Goal: Information Seeking & Learning: Learn about a topic

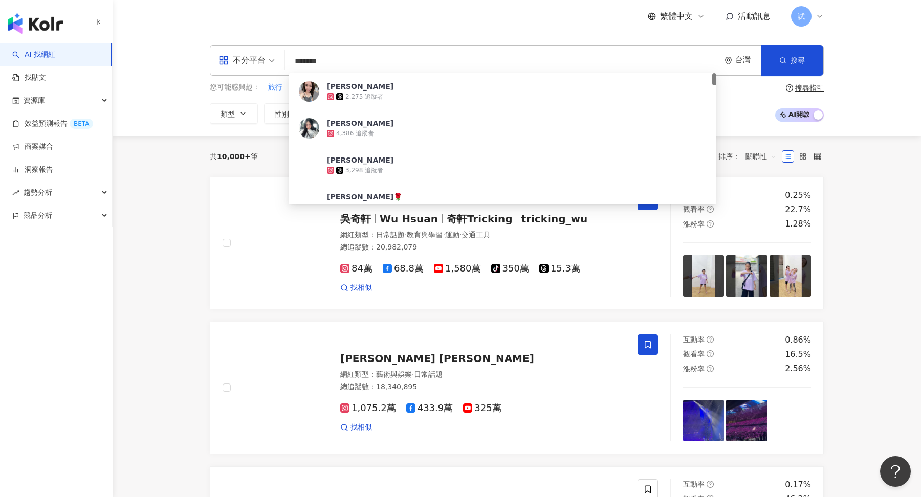
type input "*****"
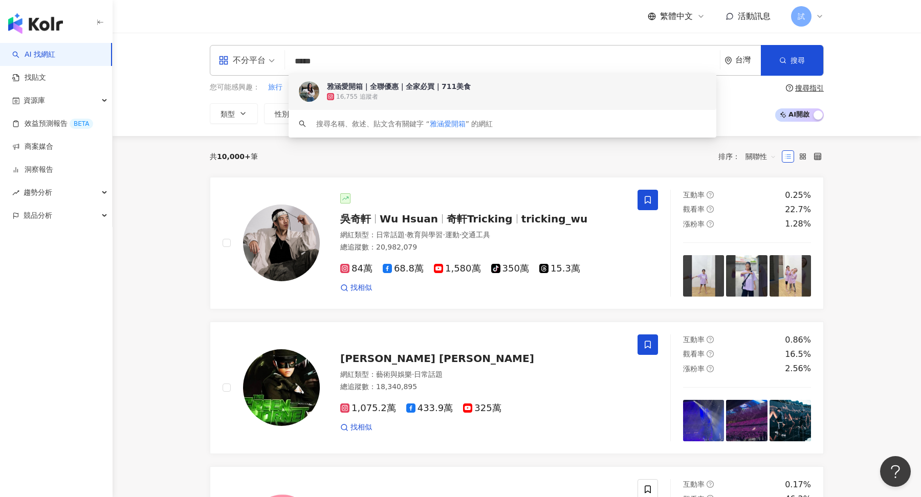
click at [473, 84] on span "雅涵愛開箱｜全聯優惠｜全家必買｜711美食" at bounding box center [497, 86] width 340 height 10
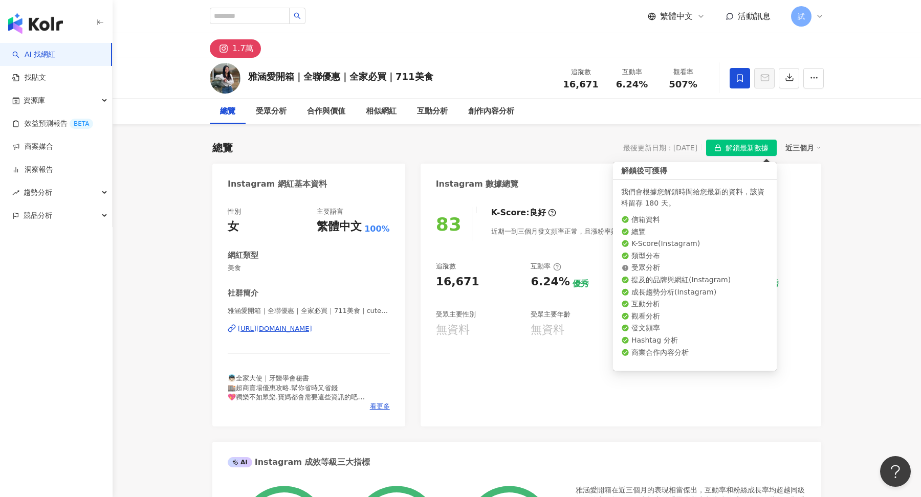
click at [731, 148] on span "解鎖最新數據" at bounding box center [747, 148] width 43 height 16
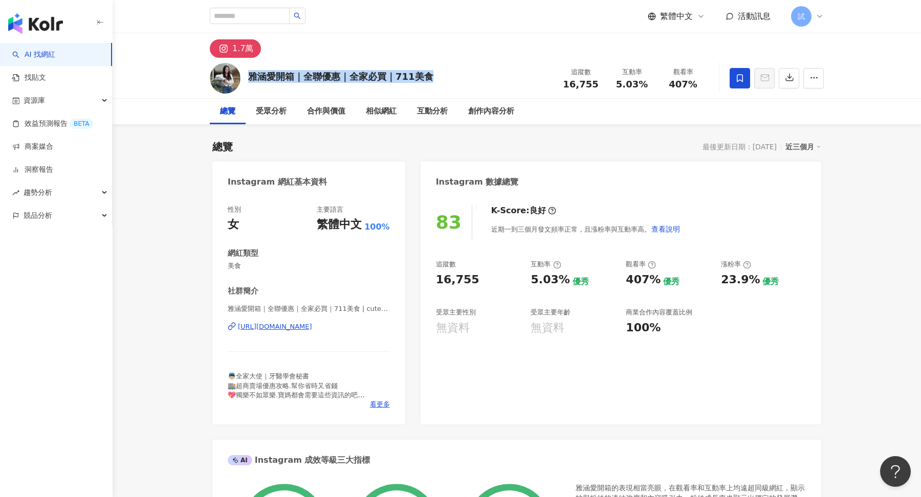
drag, startPoint x: 249, startPoint y: 73, endPoint x: 432, endPoint y: 75, distance: 183.7
click at [432, 75] on div "雅涵愛開箱｜全聯優惠｜全家必買｜711美食 追蹤數 16,755 互動率 5.03% 觀看率 407%" at bounding box center [516, 78] width 655 height 40
copy div "雅涵愛開箱｜全聯優惠｜全家必買｜711美食"
click at [819, 20] on div "試" at bounding box center [807, 16] width 33 height 20
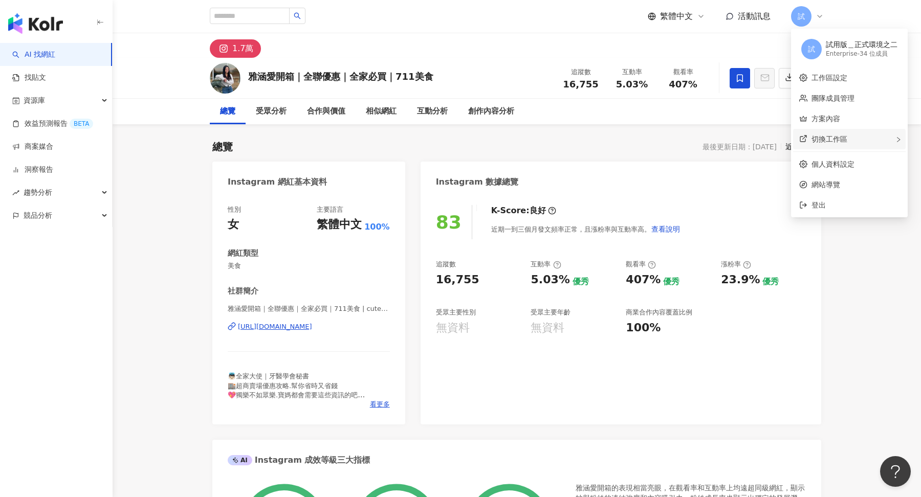
click at [816, 138] on span "切換工作區" at bounding box center [830, 139] width 36 height 8
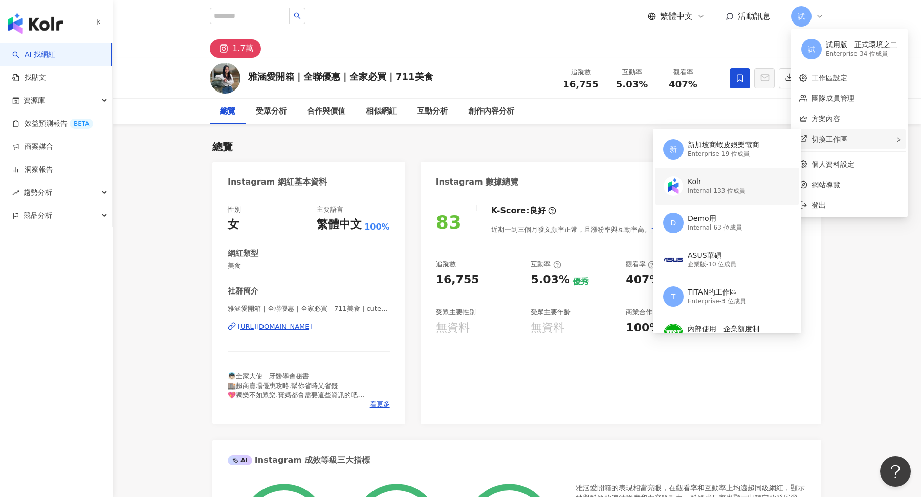
click at [727, 176] on div "Kolr Internal - 133 位成員" at bounding box center [717, 186] width 58 height 20
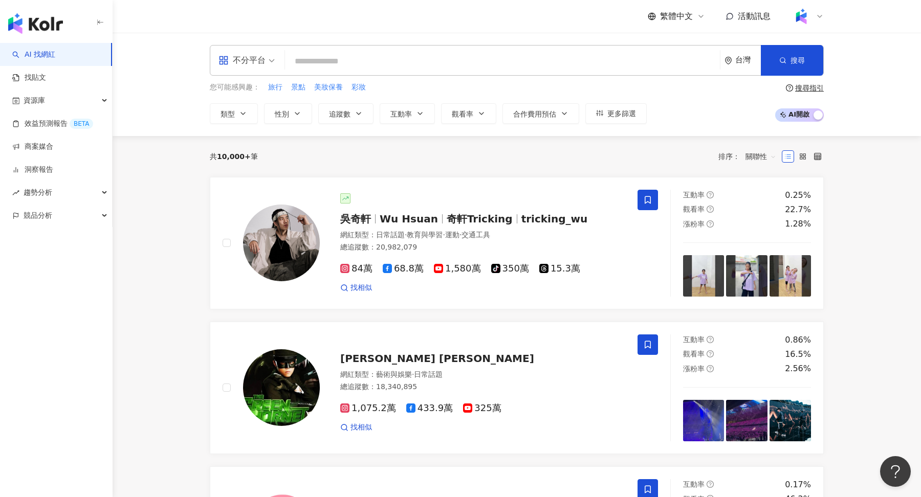
click at [356, 63] on input "search" at bounding box center [502, 61] width 427 height 19
paste input "**********"
type input "**********"
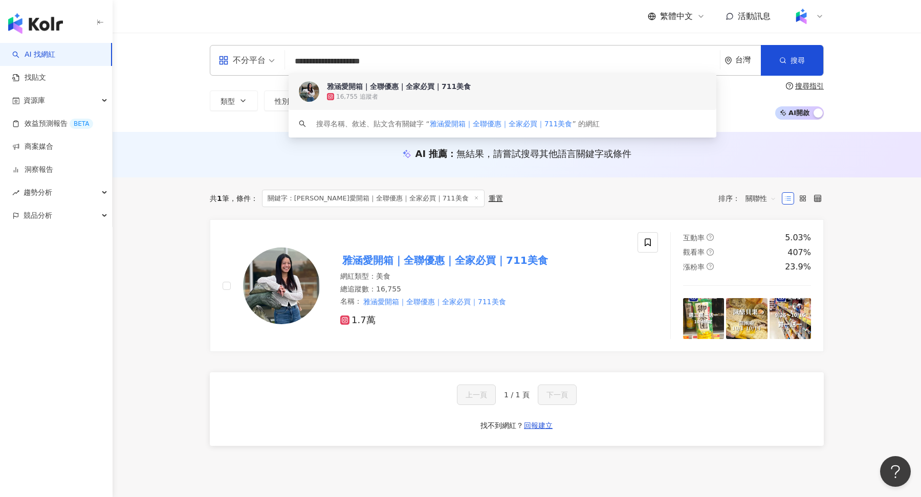
click at [558, 86] on span "雅涵愛開箱｜全聯優惠｜全家必買｜711美食" at bounding box center [497, 86] width 340 height 10
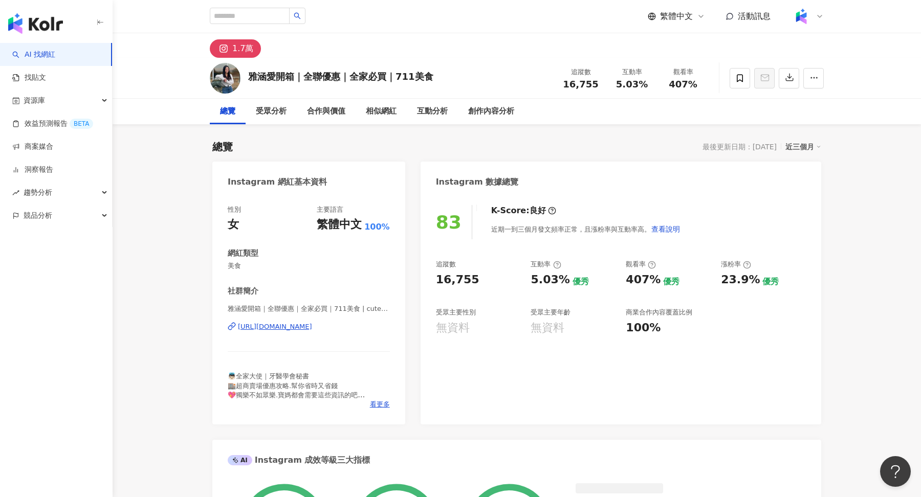
click at [818, 13] on icon at bounding box center [820, 16] width 8 height 8
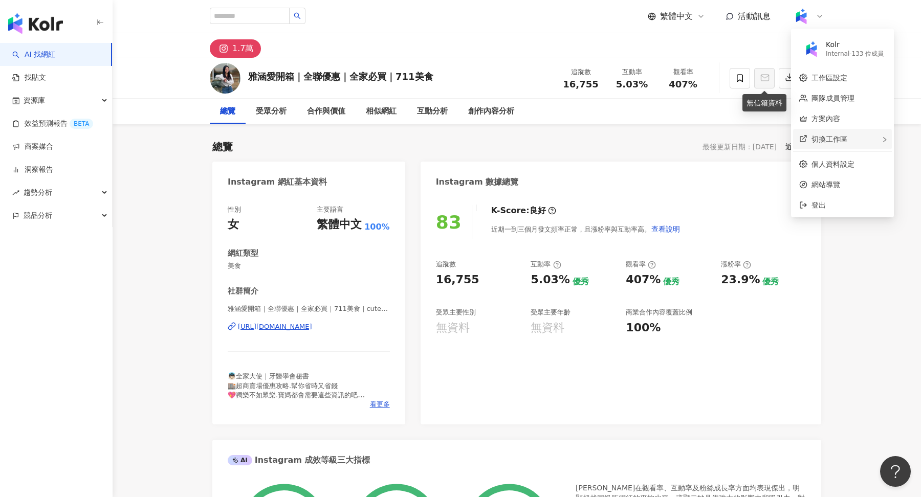
click at [818, 136] on span "切換工作區" at bounding box center [830, 139] width 36 height 8
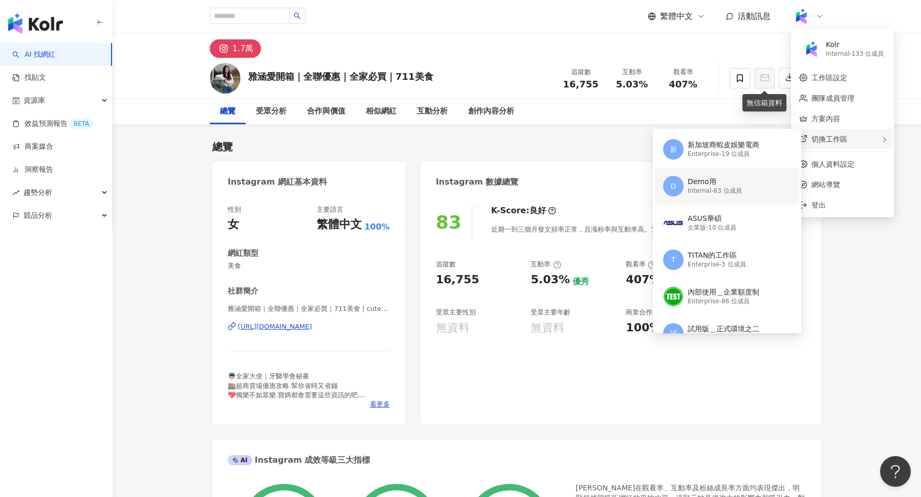
click at [736, 188] on div "Internal - 63 位成員" at bounding box center [715, 191] width 54 height 9
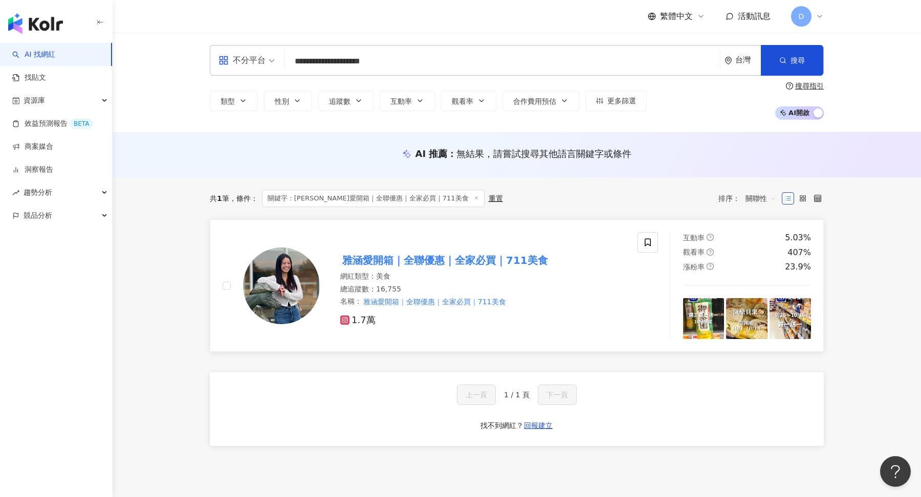
type input "**********"
click at [605, 289] on div "總追蹤數 ： 16,755" at bounding box center [482, 289] width 285 height 10
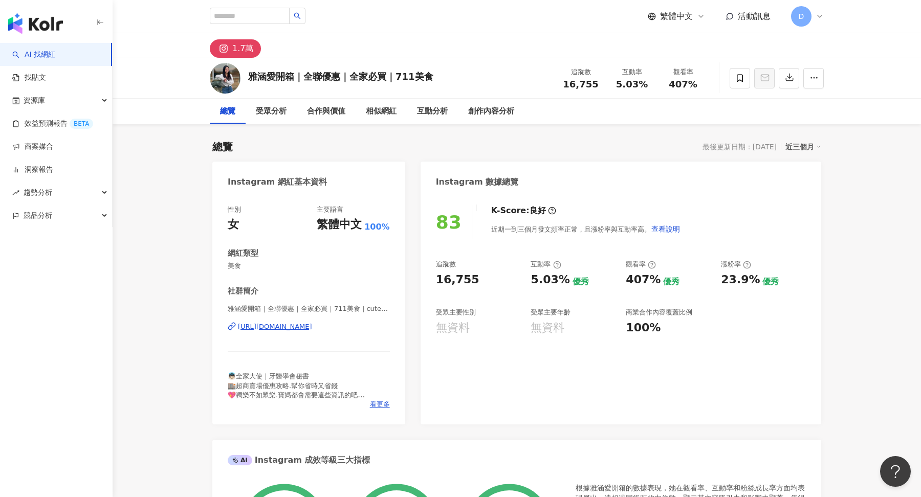
click at [814, 18] on div "D" at bounding box center [807, 16] width 33 height 20
click at [842, 141] on span "切換工作區" at bounding box center [830, 139] width 36 height 8
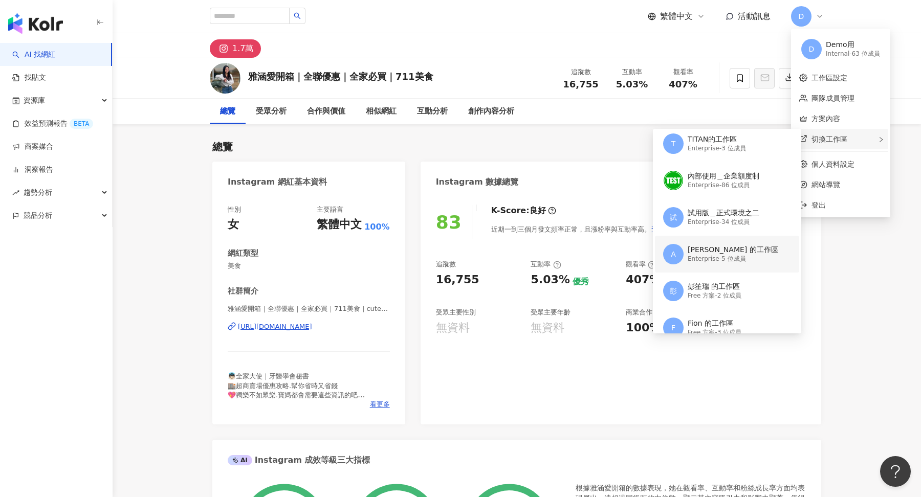
scroll to position [100, 0]
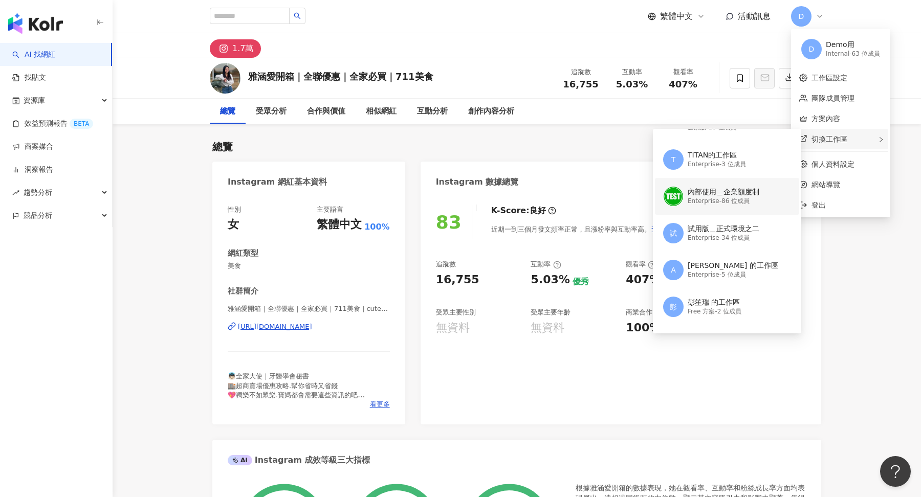
click at [739, 196] on div "內部使用＿企業額度制" at bounding box center [724, 192] width 72 height 10
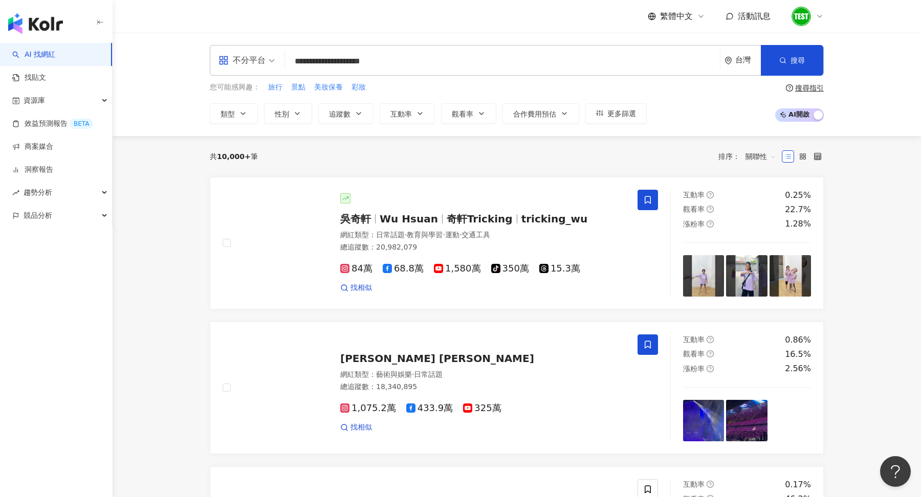
type input "**********"
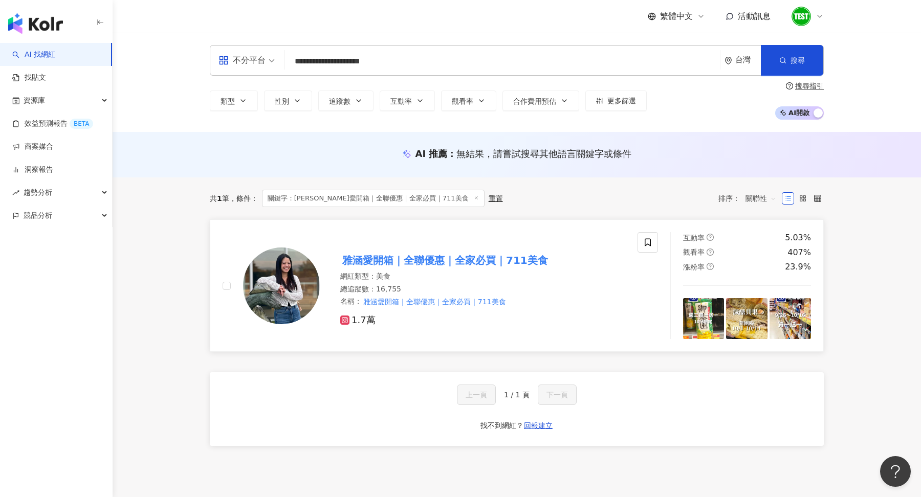
click at [470, 284] on div "總追蹤數 ： 16,755" at bounding box center [482, 289] width 285 height 10
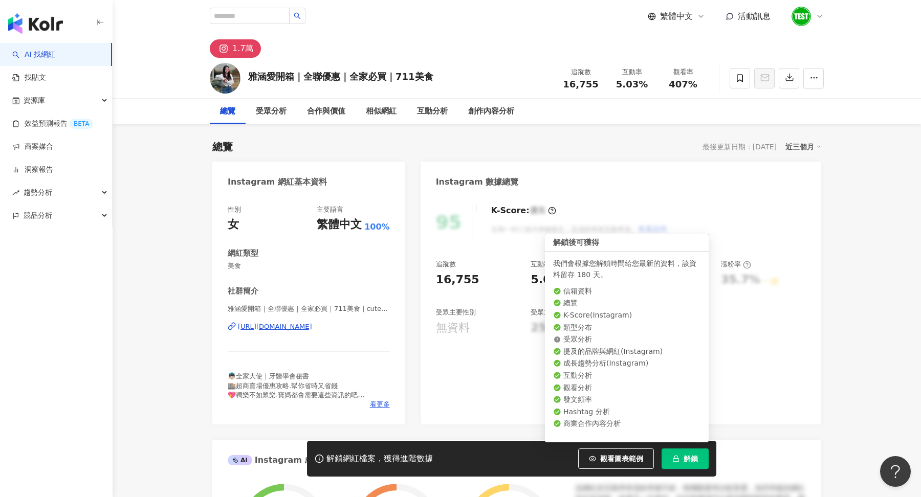
click at [686, 457] on span "解鎖" at bounding box center [691, 459] width 14 height 8
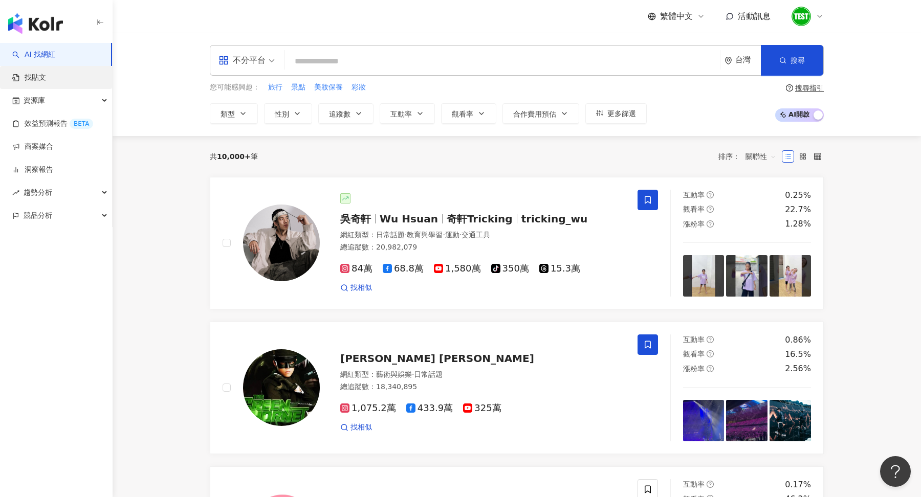
click at [46, 83] on link "找貼文" at bounding box center [29, 78] width 34 height 10
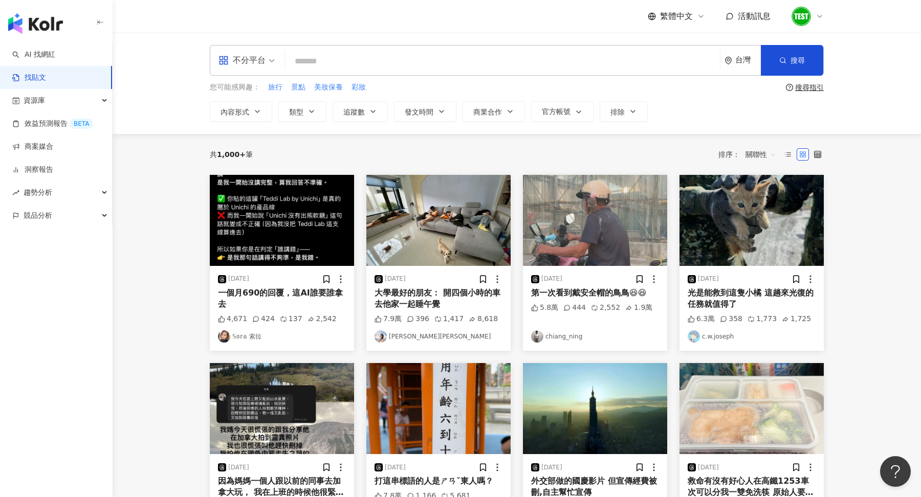
click at [368, 71] on input "search" at bounding box center [502, 61] width 427 height 22
type input "*"
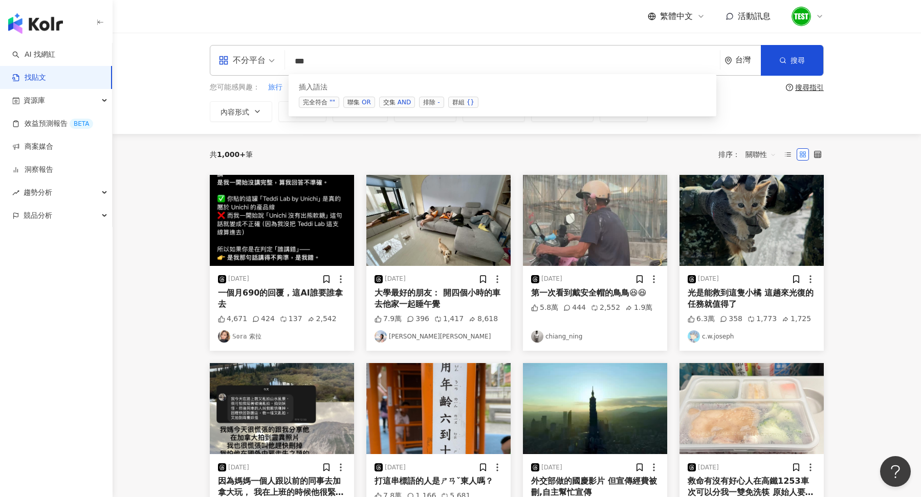
click at [399, 100] on div "AND" at bounding box center [404, 102] width 13 height 10
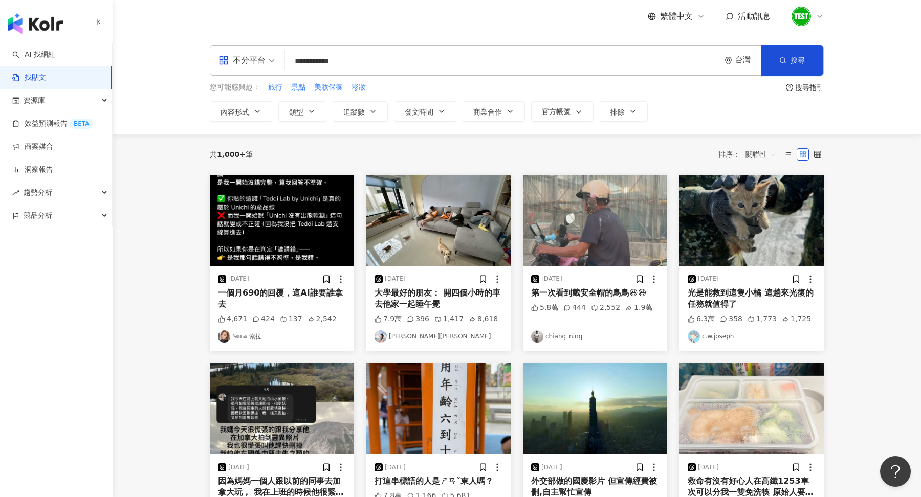
type input "**********"
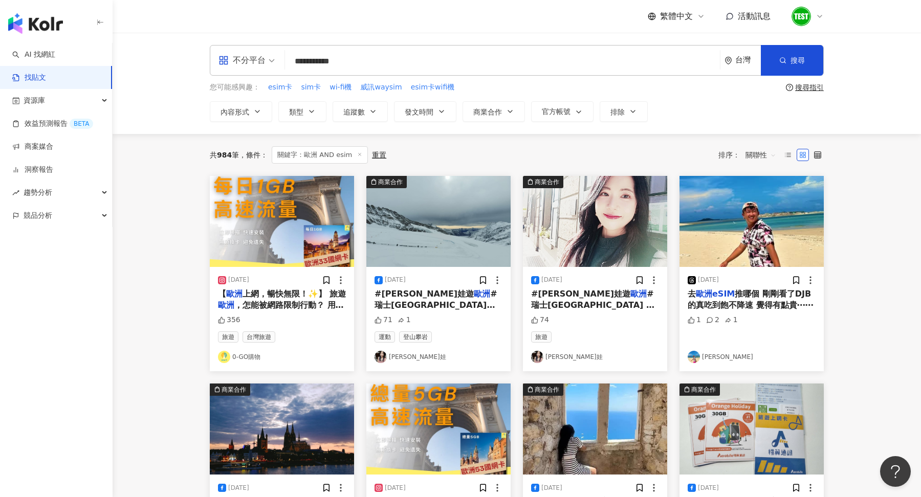
drag, startPoint x: 384, startPoint y: 68, endPoint x: 213, endPoint y: 78, distance: 171.7
click at [213, 78] on div "**********" at bounding box center [516, 83] width 655 height 77
drag, startPoint x: 370, startPoint y: 64, endPoint x: 254, endPoint y: 64, distance: 116.2
click at [254, 64] on div "**********" at bounding box center [517, 60] width 614 height 31
click at [817, 12] on icon at bounding box center [820, 16] width 8 height 8
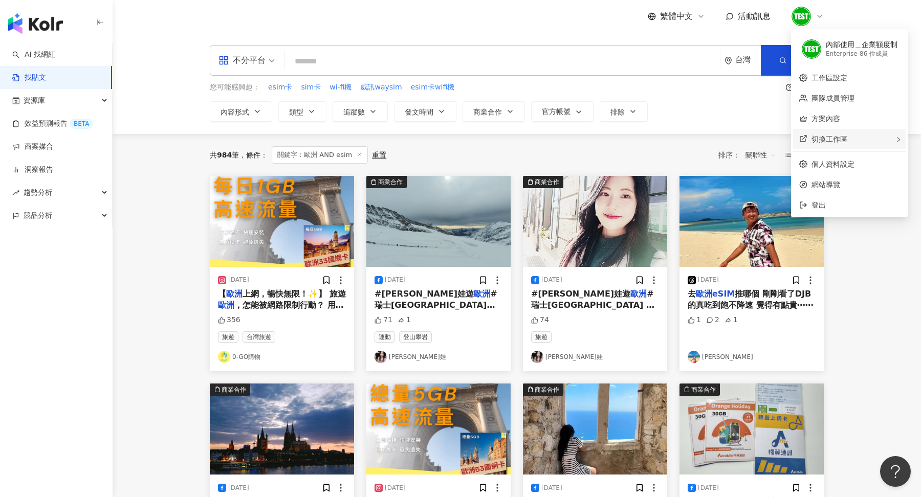
click at [821, 138] on span "切換工作區" at bounding box center [830, 139] width 36 height 8
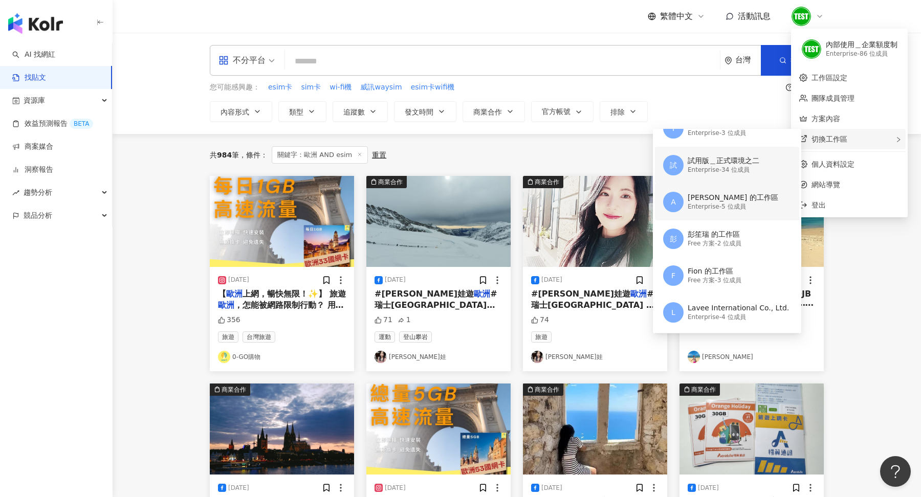
scroll to position [156, 0]
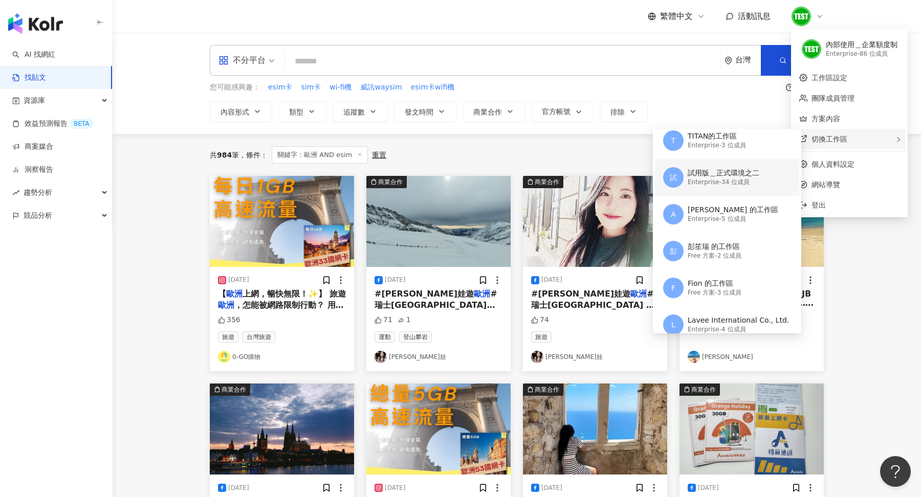
click at [720, 178] on div "Enterprise - 34 位成員" at bounding box center [724, 182] width 72 height 9
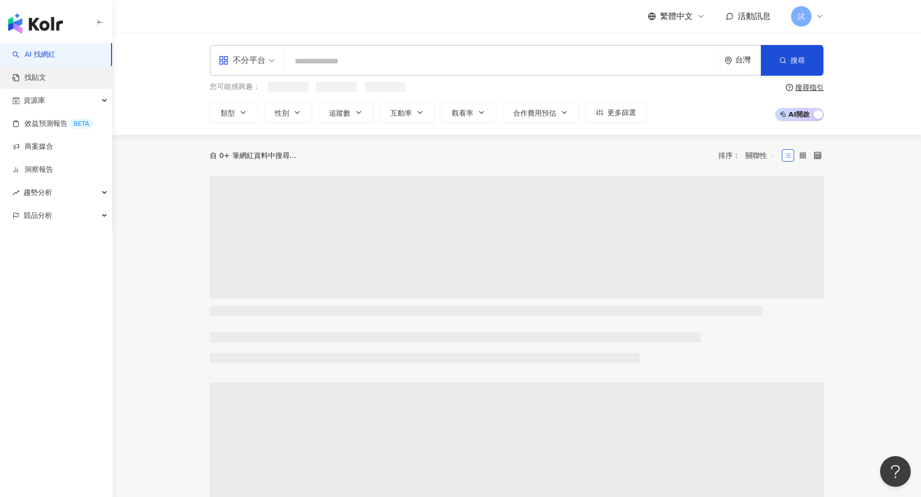
click at [46, 73] on link "找貼文" at bounding box center [29, 78] width 34 height 10
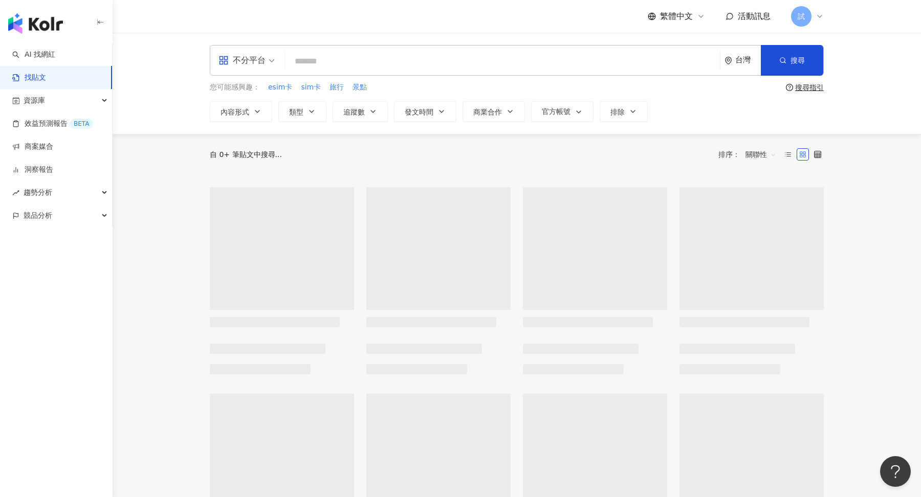
click at [336, 69] on input "search" at bounding box center [502, 61] width 427 height 22
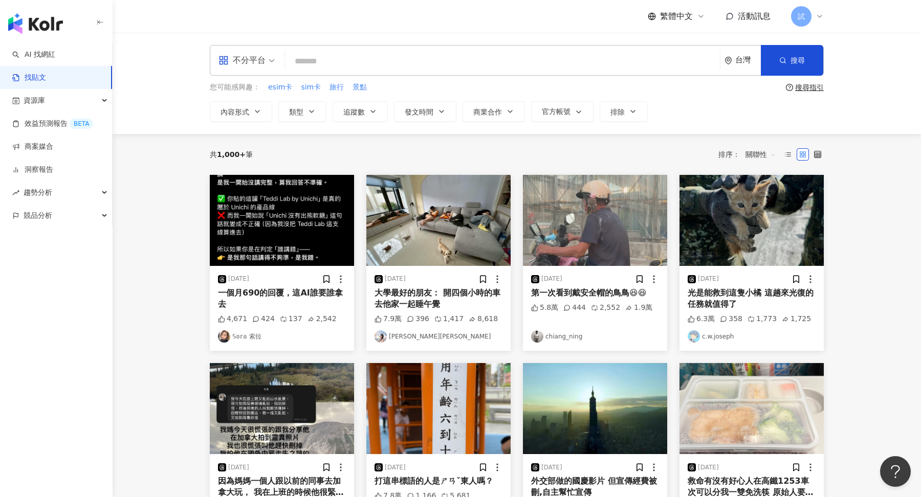
paste input "**********"
type input "**********"
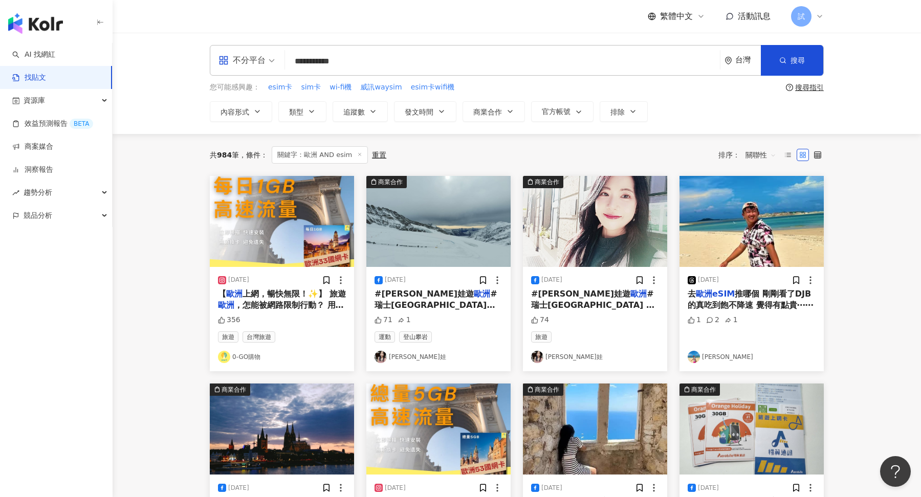
click at [759, 157] on span "關聯性" at bounding box center [761, 155] width 31 height 16
click at [769, 261] on div "發文時間" at bounding box center [762, 261] width 29 height 11
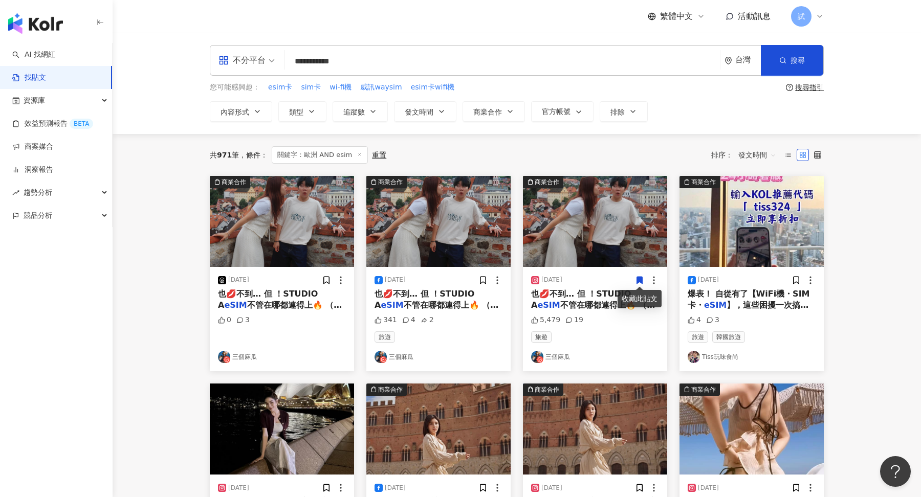
click at [310, 303] on span "不管在哪都連得上🔥 （這個文" at bounding box center [280, 310] width 124 height 21
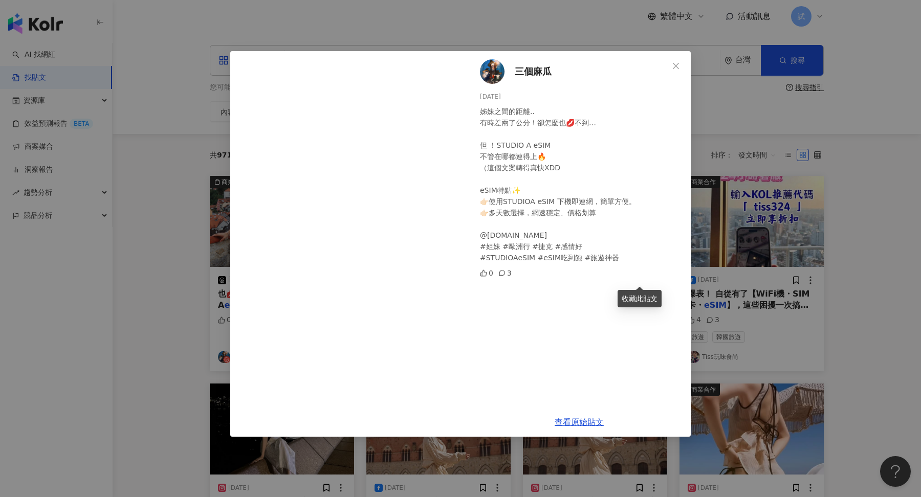
click at [650, 76] on div "三個麻瓜 [DATE] 姊妹之間的距離.. 有時差兩了公分！卻怎麼也💋不到… 但 ！STUDIO A eSIM 不管在哪都連得上🔥 （這個文案轉得真快XDD …" at bounding box center [579, 229] width 223 height 357
click at [680, 66] on span "Close" at bounding box center [676, 66] width 20 height 8
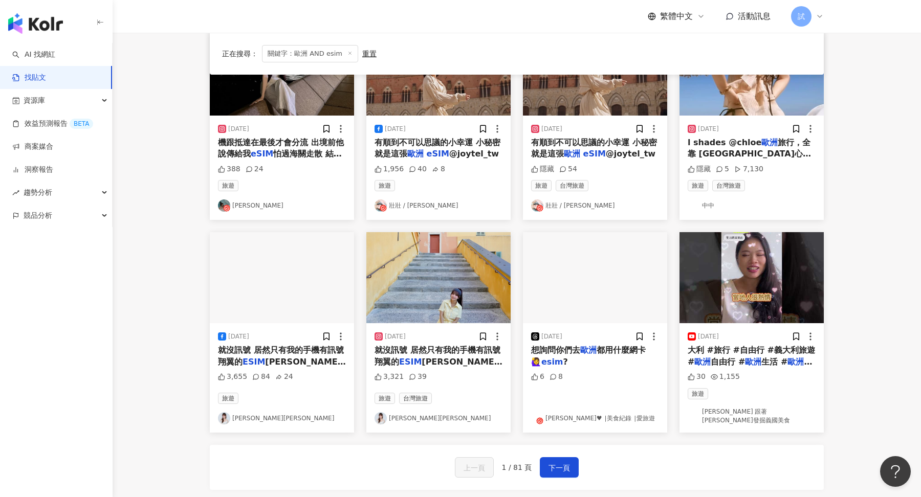
scroll to position [367, 0]
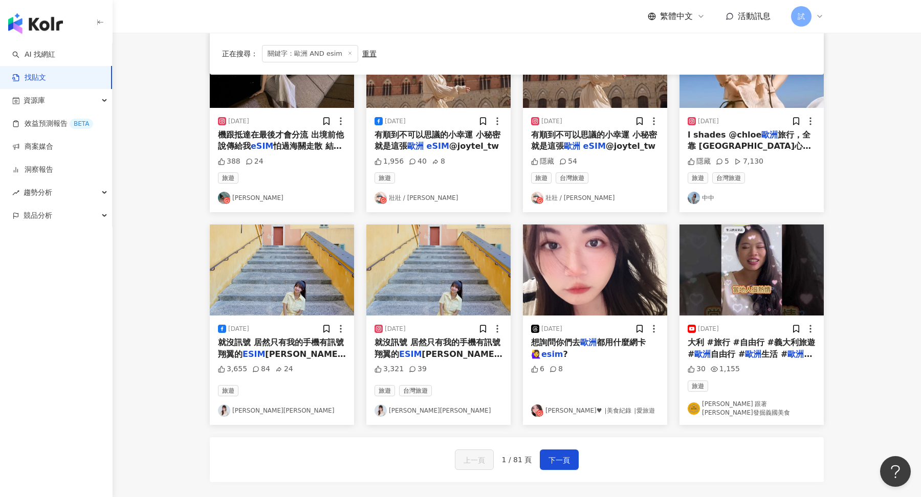
click at [602, 347] on div "想詢問你們去 歐洲 都用什麼網卡🙋‍♀️ esim ?" at bounding box center [595, 348] width 128 height 23
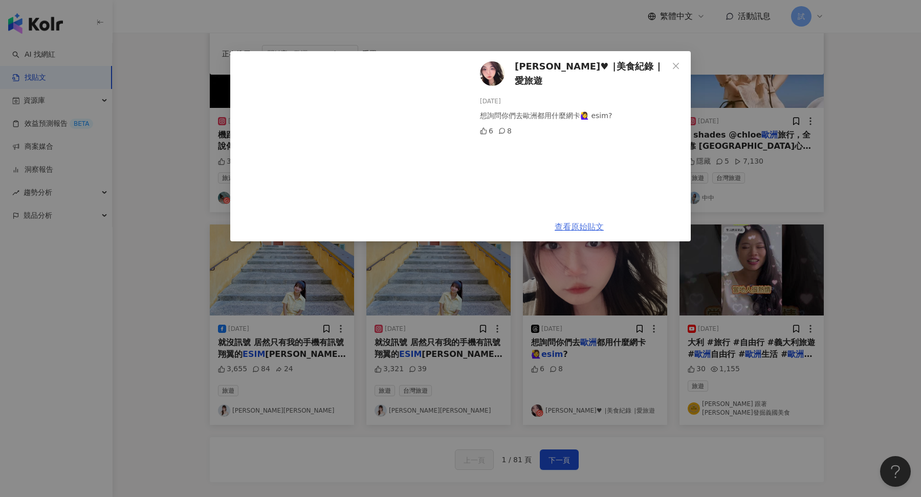
click at [589, 227] on link "查看原始貼文" at bounding box center [579, 227] width 49 height 10
click at [677, 69] on icon "close" at bounding box center [676, 66] width 8 height 8
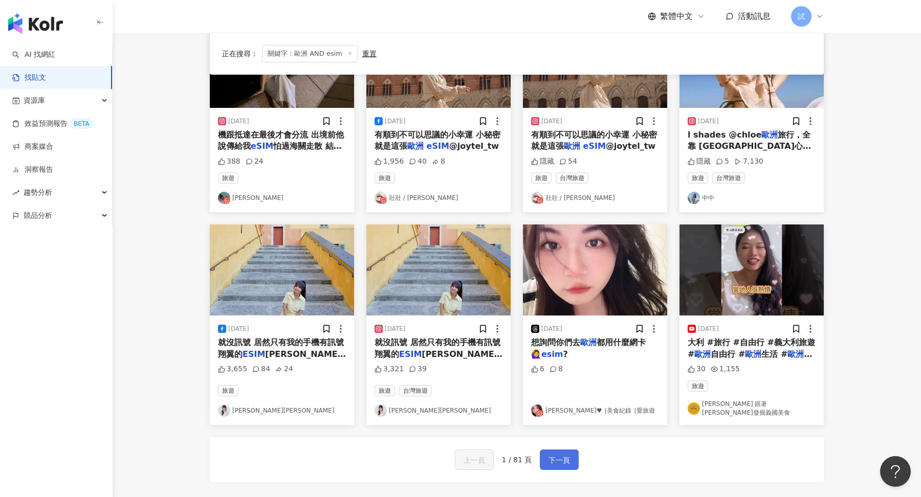
click at [557, 460] on button "下一頁" at bounding box center [559, 460] width 39 height 20
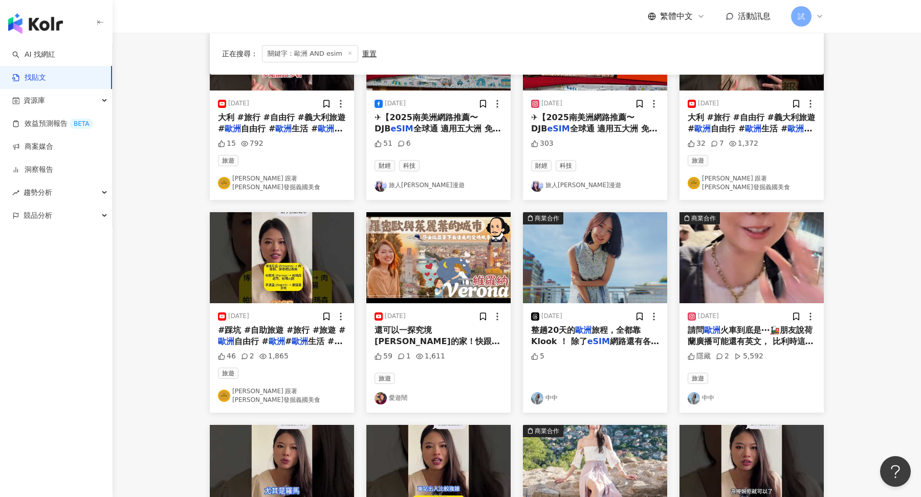
scroll to position [266, 0]
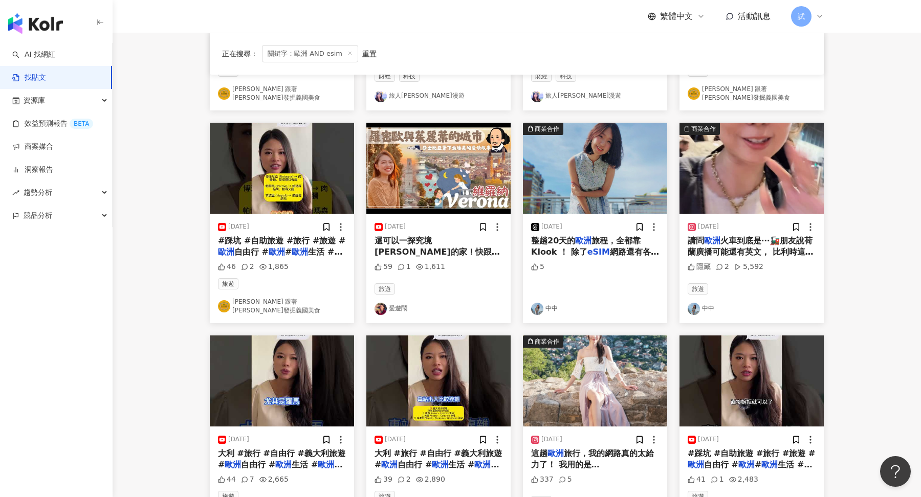
click at [610, 249] on span "網路還有各種門票、體驗 幫我省心又省錢，出門全靠它！ ​ 📍記得一定記得使用優惠！ Klook 全站 95 折折扣碼「ZZOEY56」 滿 NT$1500 即…" at bounding box center [595, 286] width 128 height 78
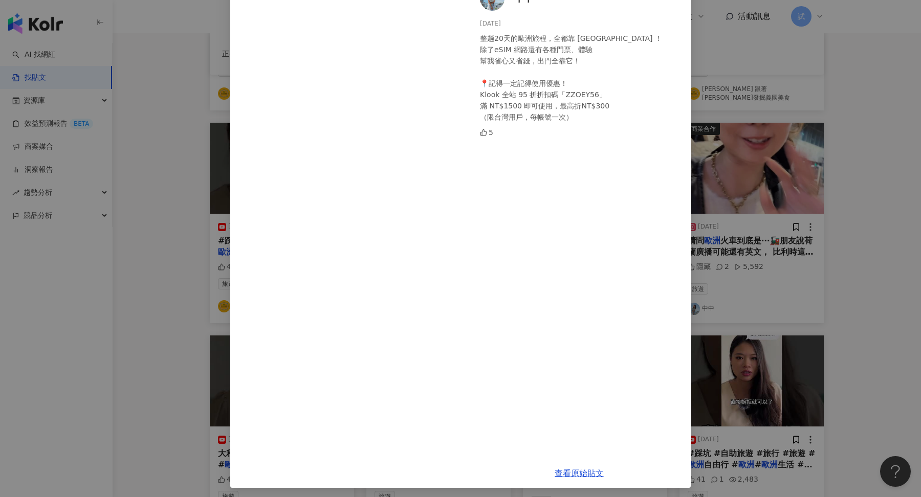
scroll to position [76, 0]
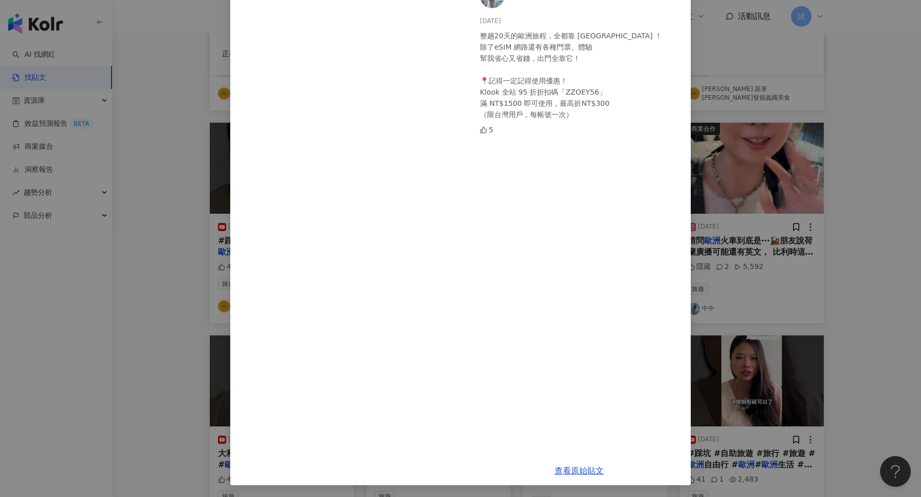
click at [873, 188] on div "中中 [DATE] 整趟20天的歐洲旅程，全都靠 [GEOGRAPHIC_DATA] ！ 除了eSIM 網路還有各種門票、體驗 幫我省心又省錢，出門全靠它！ …" at bounding box center [460, 248] width 921 height 497
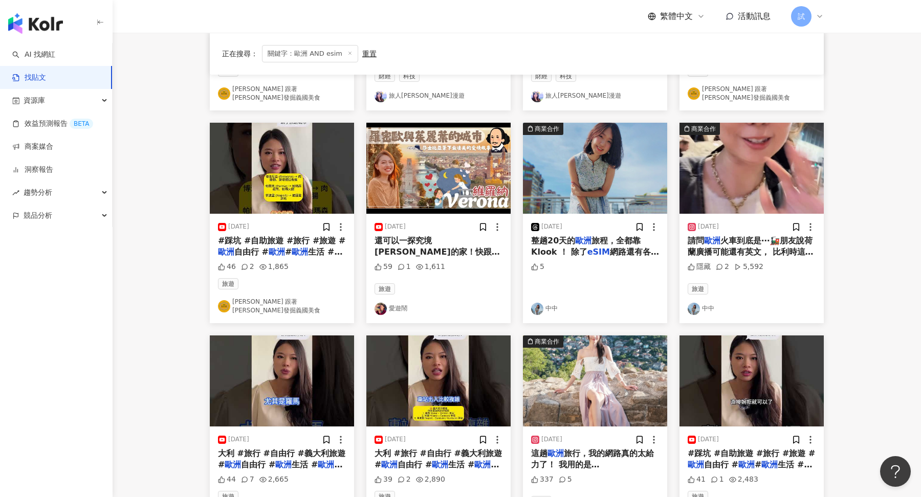
scroll to position [378, 0]
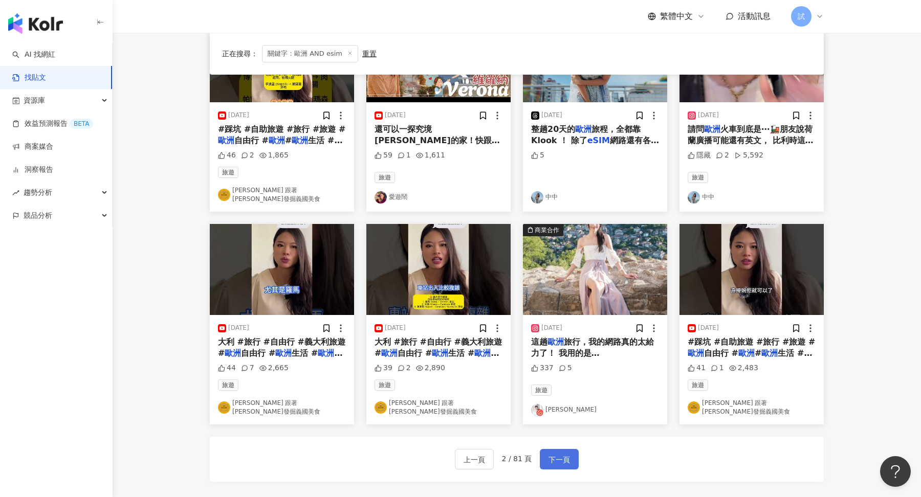
click at [554, 454] on span "下一頁" at bounding box center [559, 460] width 21 height 12
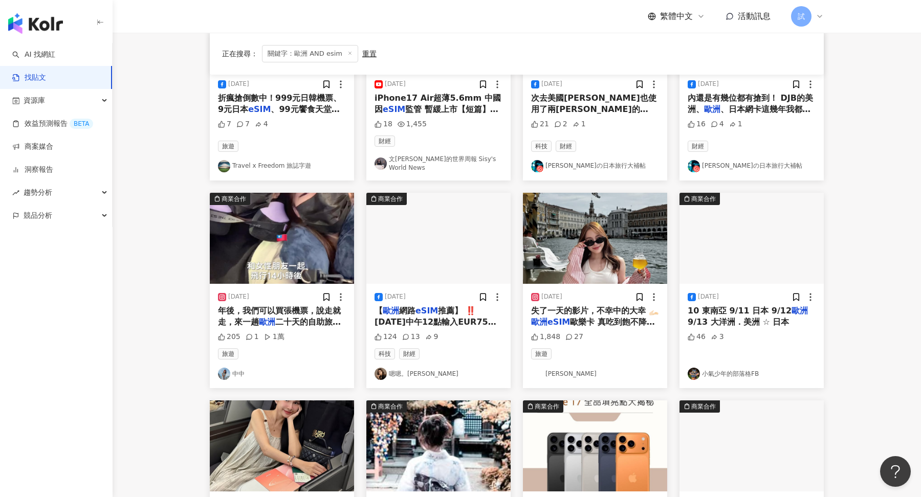
scroll to position [190, 0]
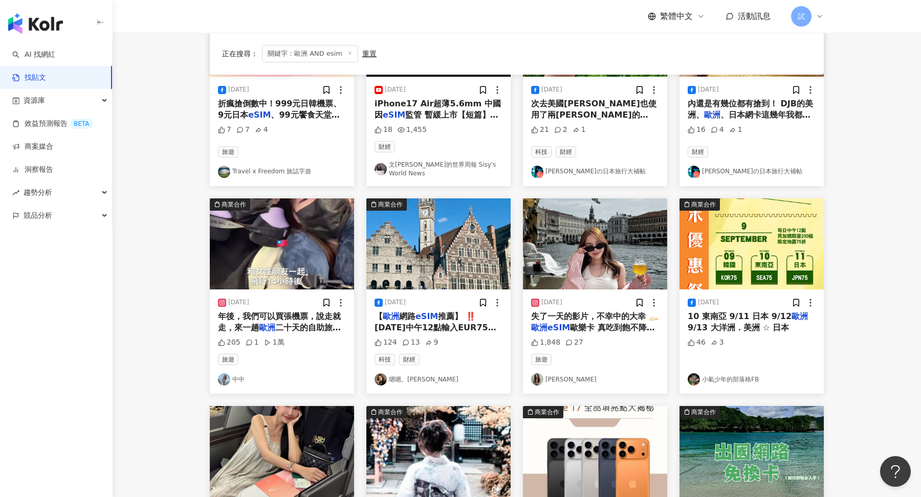
click at [476, 314] on div "【 歐洲 網路 eSIM 推薦】 ‼️[DATE]中午12點輸入EUR75打七五折 ‼️折扣碼被用完可輸入HAPPYDJB88打八八折 我這兩年都用這一個真心…" at bounding box center [439, 322] width 128 height 23
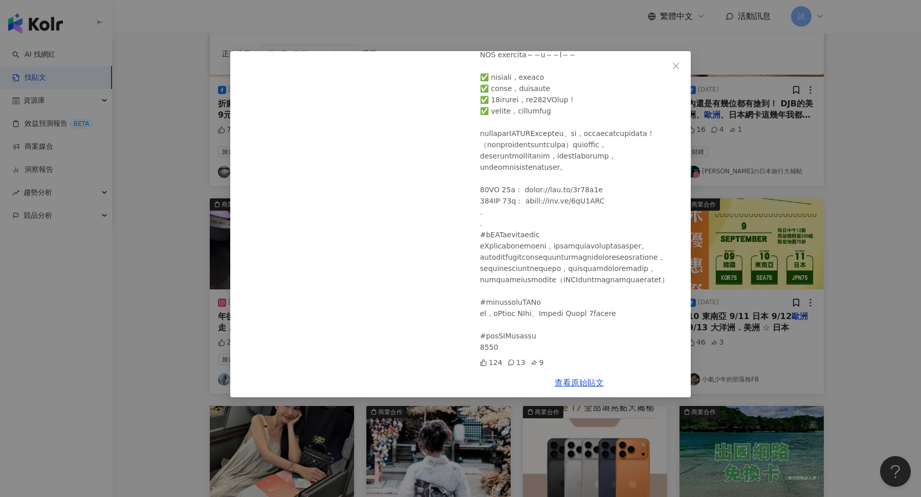
scroll to position [146, 0]
click at [675, 57] on button "Close" at bounding box center [676, 66] width 20 height 20
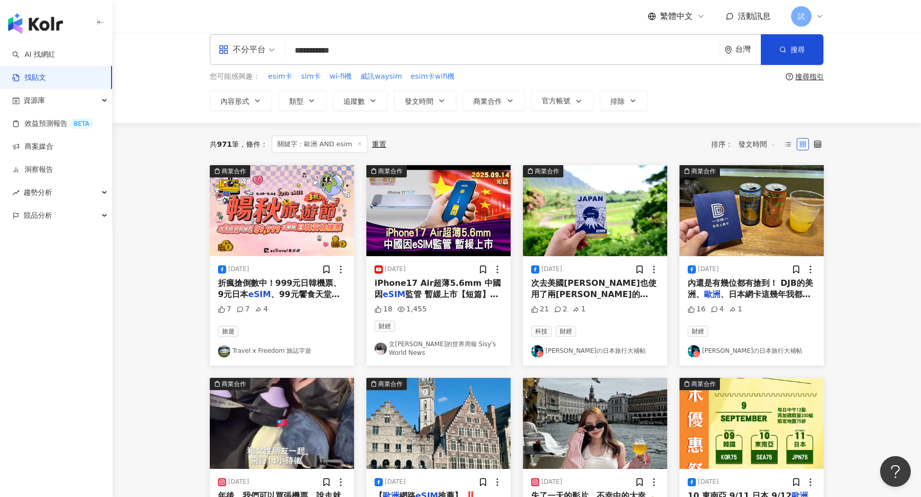
scroll to position [11, 0]
click at [764, 291] on span "、日本網卡這幾年我都有使用過，一併整" at bounding box center [749, 299] width 123 height 21
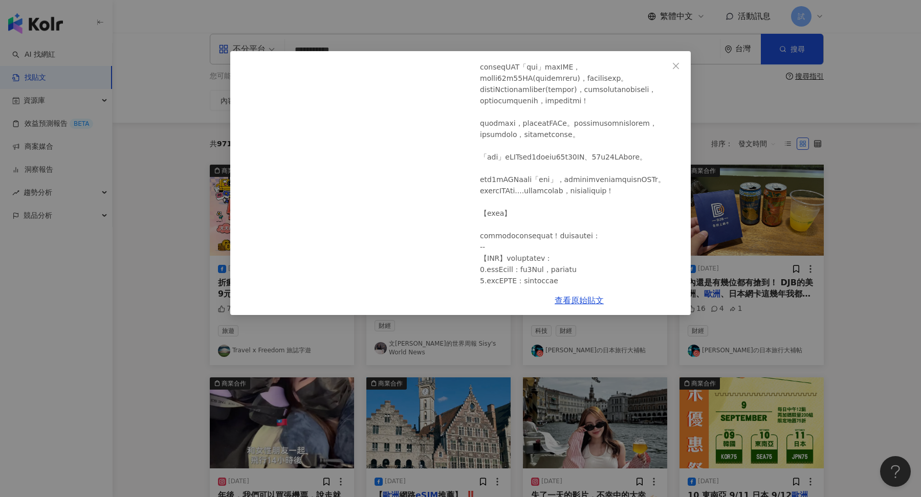
scroll to position [511, 0]
click at [676, 70] on button "Close" at bounding box center [676, 66] width 20 height 20
